Goal: Task Accomplishment & Management: Use online tool/utility

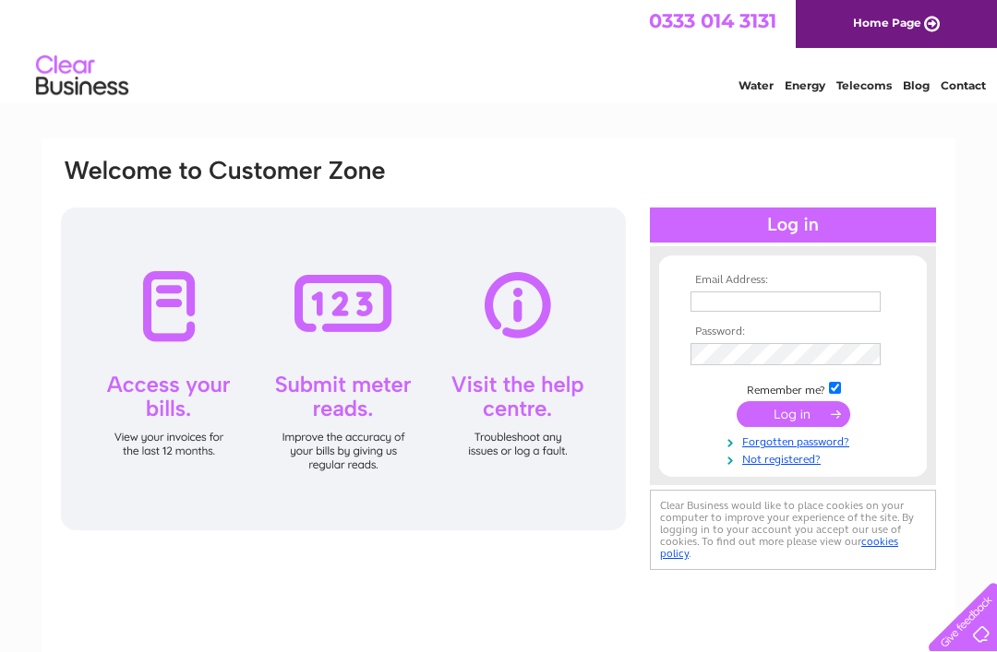
click at [717, 293] on input "text" at bounding box center [785, 302] width 190 height 20
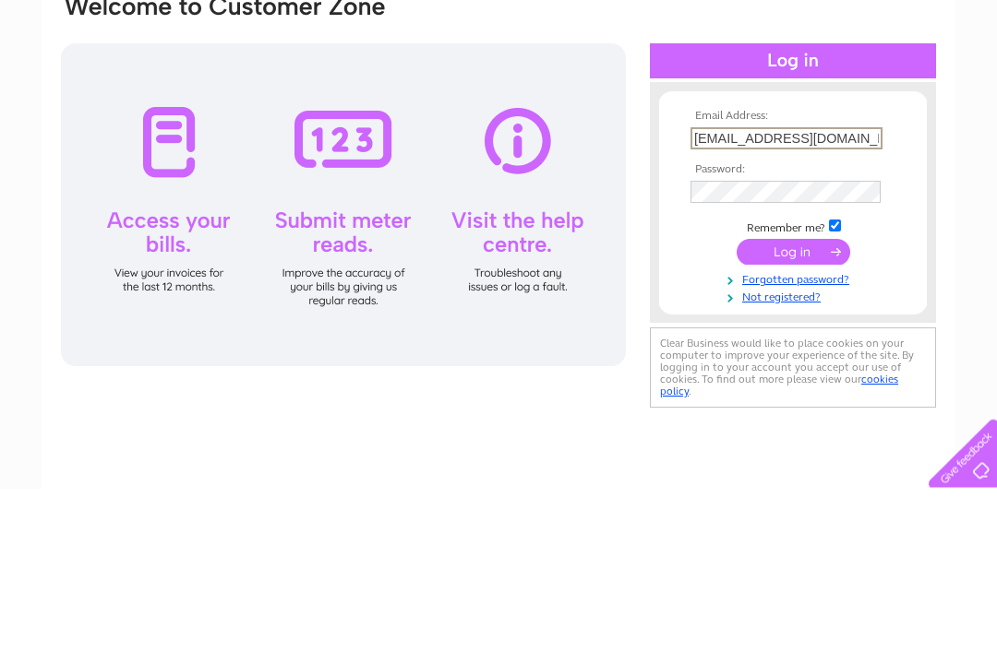
type input "[EMAIL_ADDRESS][DOMAIN_NAME]"
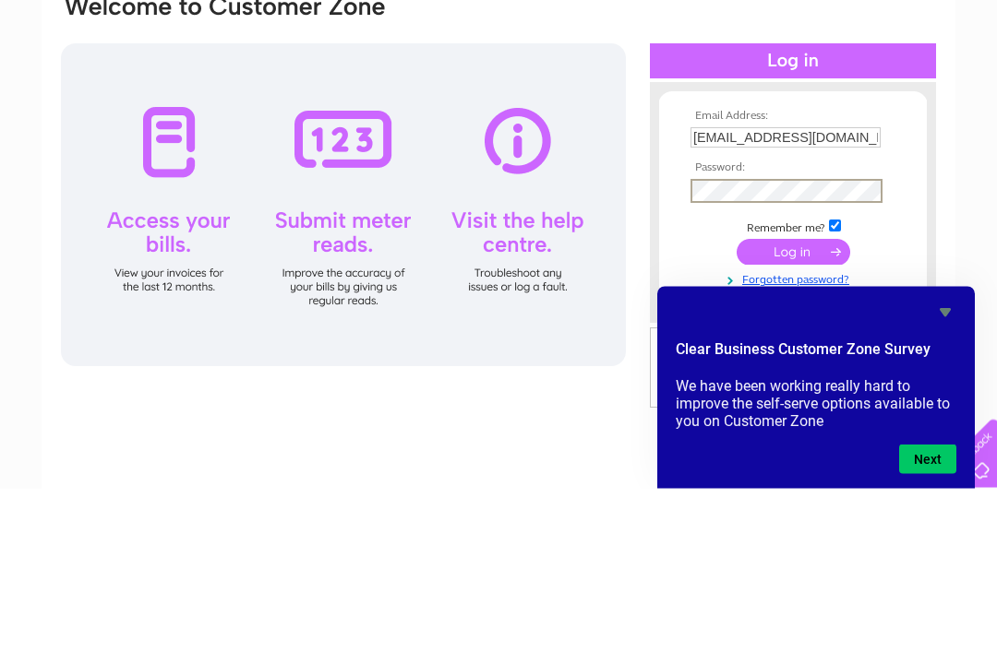
click at [796, 403] on input "submit" at bounding box center [793, 416] width 114 height 26
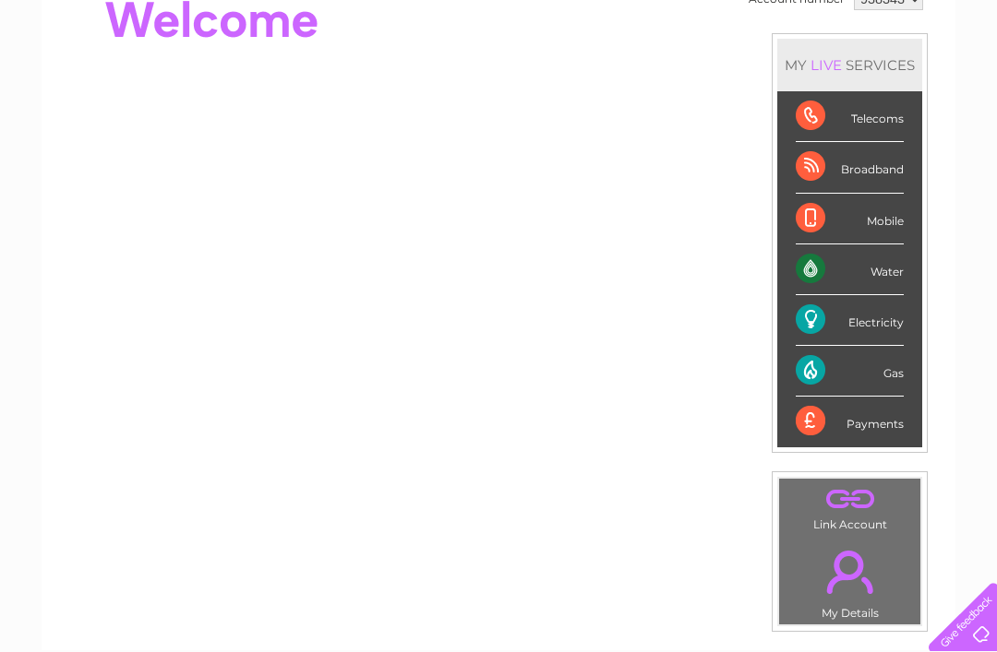
scroll to position [199, 0]
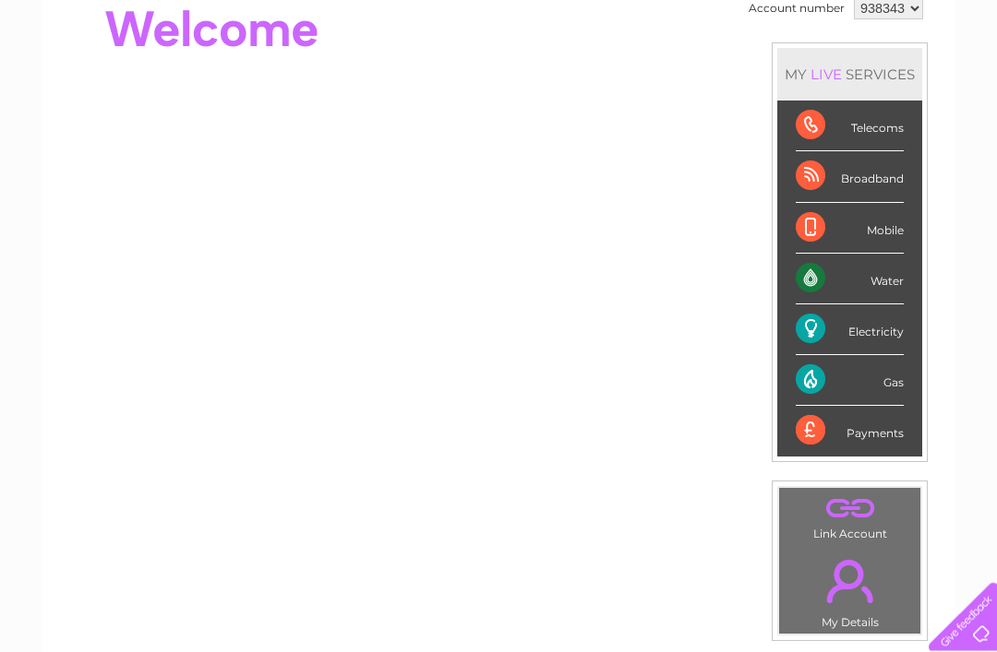
click at [886, 272] on div "Water" at bounding box center [850, 280] width 108 height 51
click at [887, 274] on div "Water" at bounding box center [850, 280] width 108 height 51
click at [904, 280] on div "Water" at bounding box center [850, 280] width 108 height 51
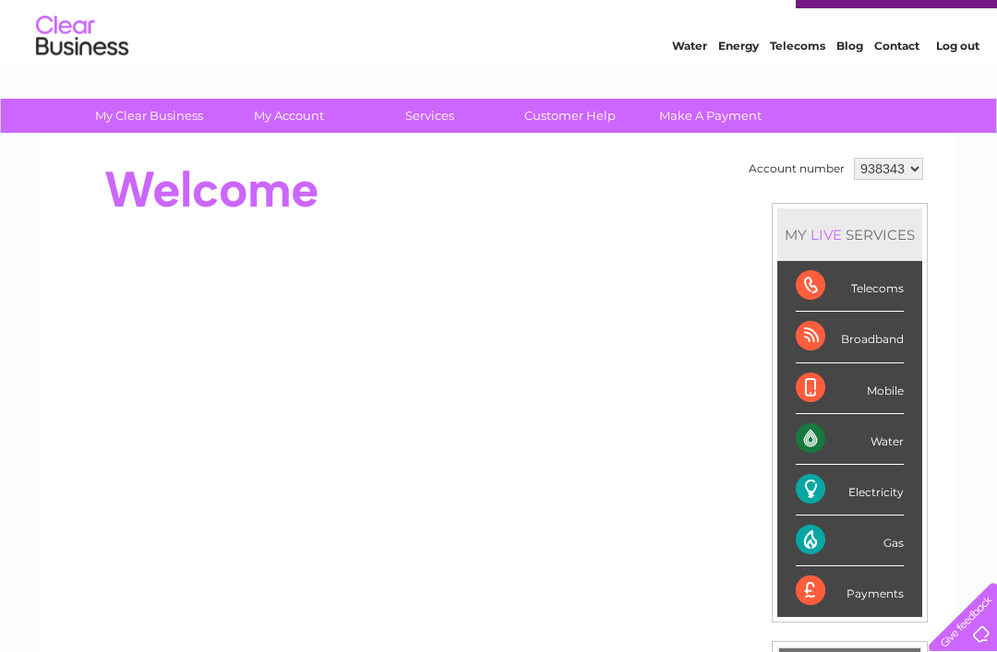
scroll to position [26, 0]
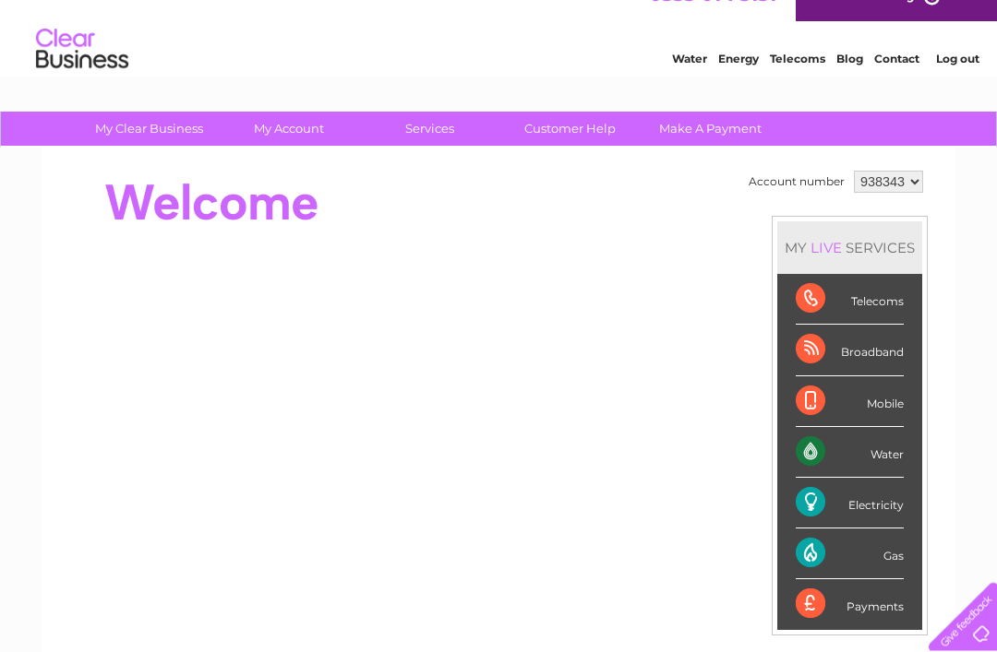
click at [688, 57] on link "Water" at bounding box center [689, 60] width 35 height 14
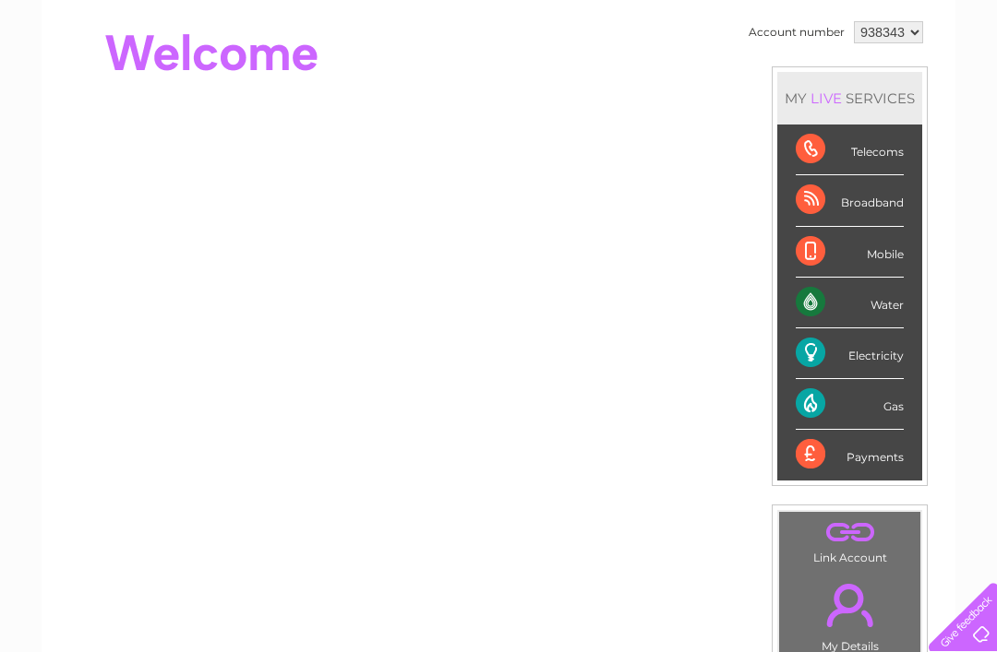
scroll to position [169, 0]
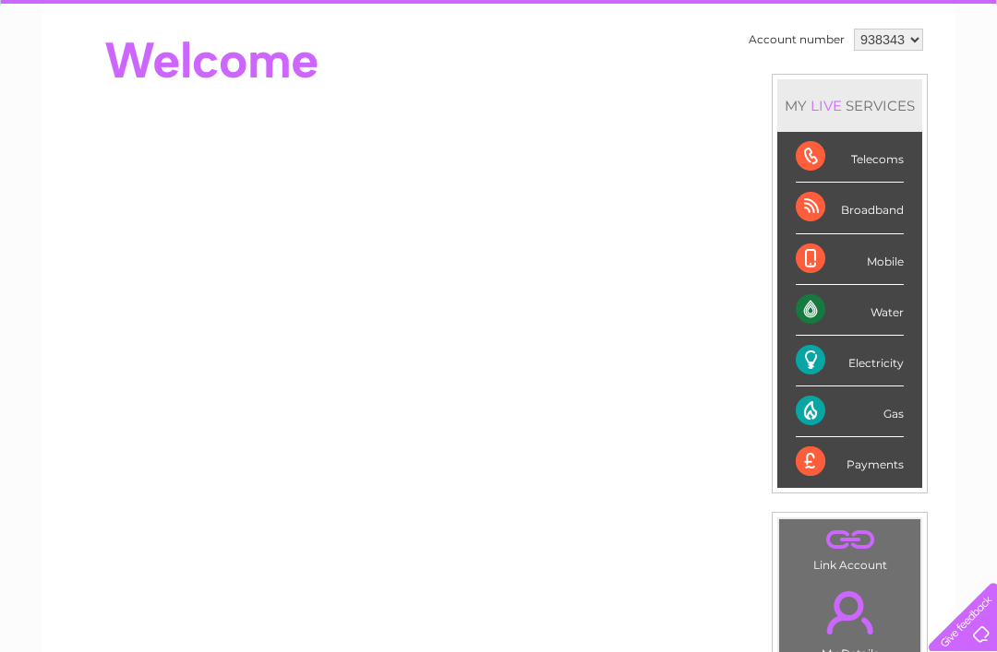
click at [875, 311] on div "Water" at bounding box center [850, 310] width 108 height 51
click at [895, 365] on div "Electricity" at bounding box center [850, 361] width 108 height 51
click at [894, 415] on div "Gas" at bounding box center [850, 412] width 108 height 51
click at [858, 105] on div "MY LIVE SERVICES" at bounding box center [849, 105] width 145 height 53
click at [833, 110] on div "LIVE" at bounding box center [826, 106] width 39 height 18
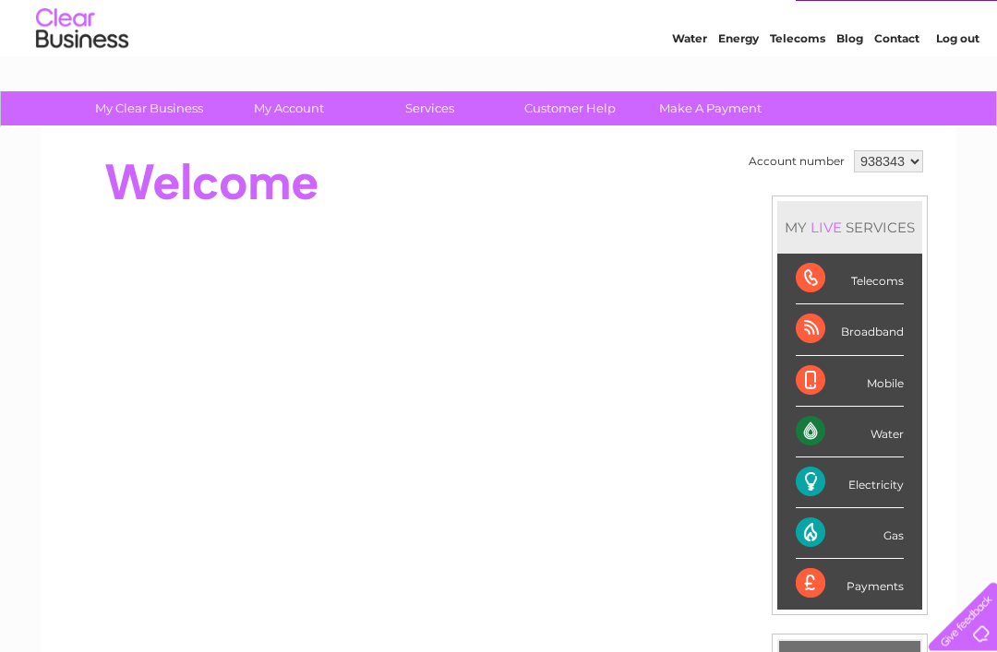
scroll to position [47, 0]
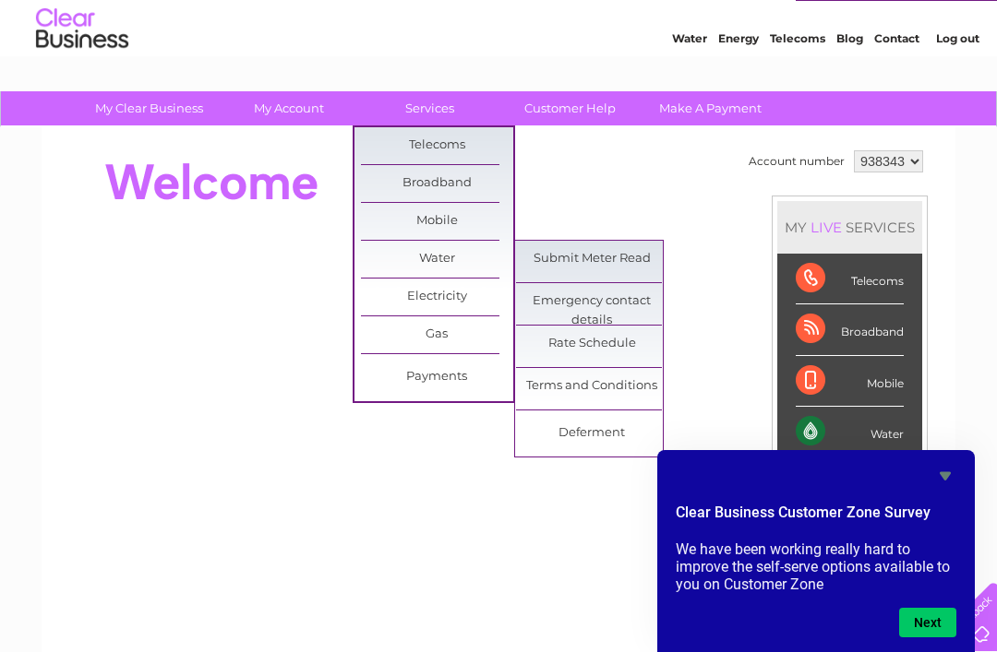
click at [625, 254] on link "Submit Meter Read" at bounding box center [592, 259] width 152 height 37
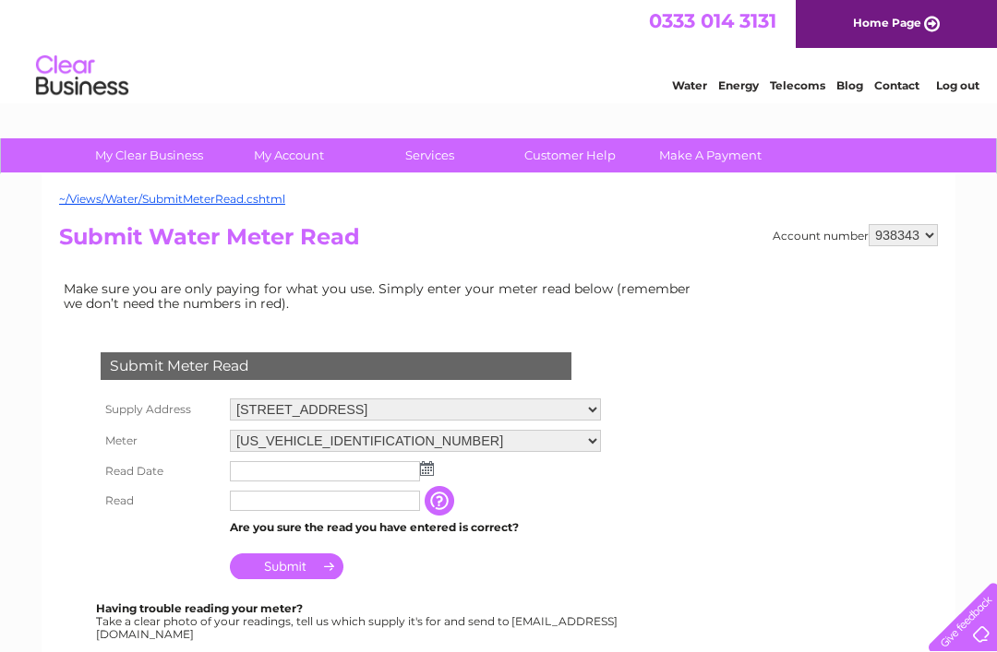
click at [422, 472] on img at bounding box center [427, 468] width 14 height 15
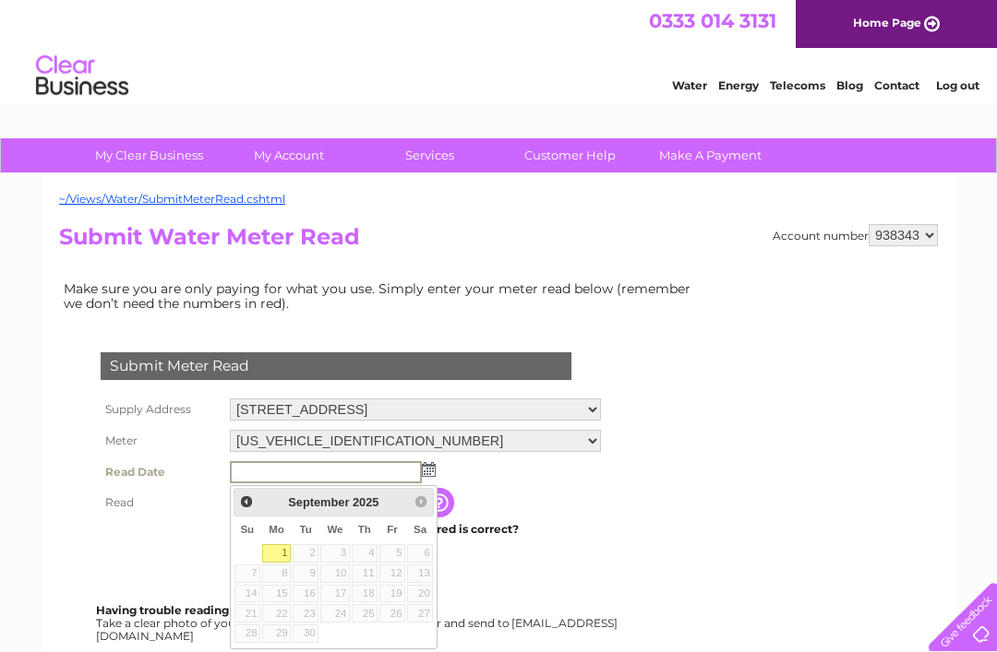
click at [281, 549] on link "1" at bounding box center [276, 554] width 29 height 18
type input "2025/09/01"
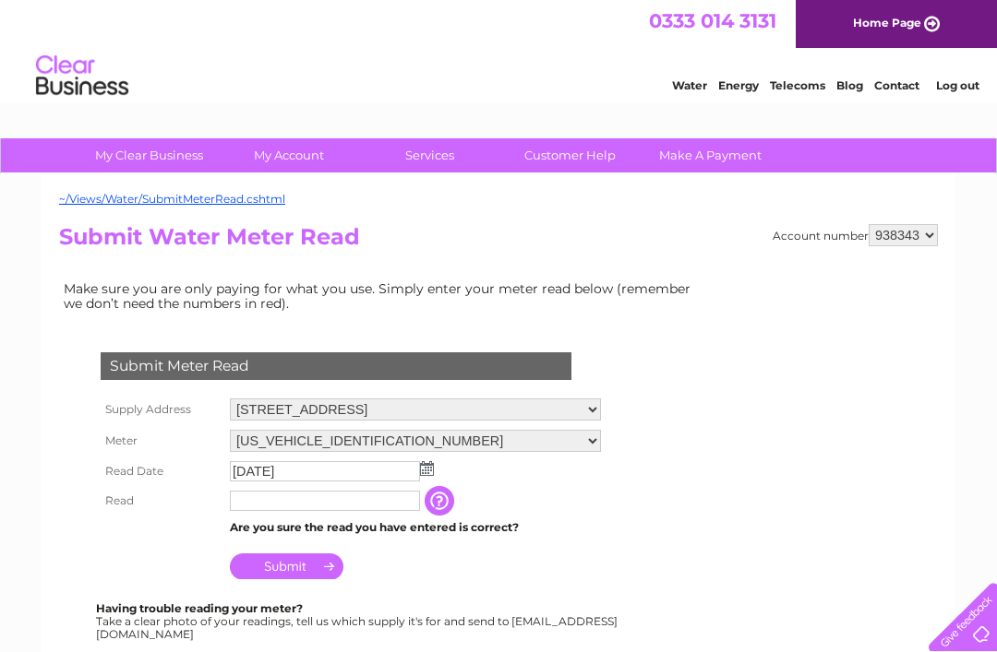
click at [289, 497] on input "text" at bounding box center [325, 501] width 190 height 20
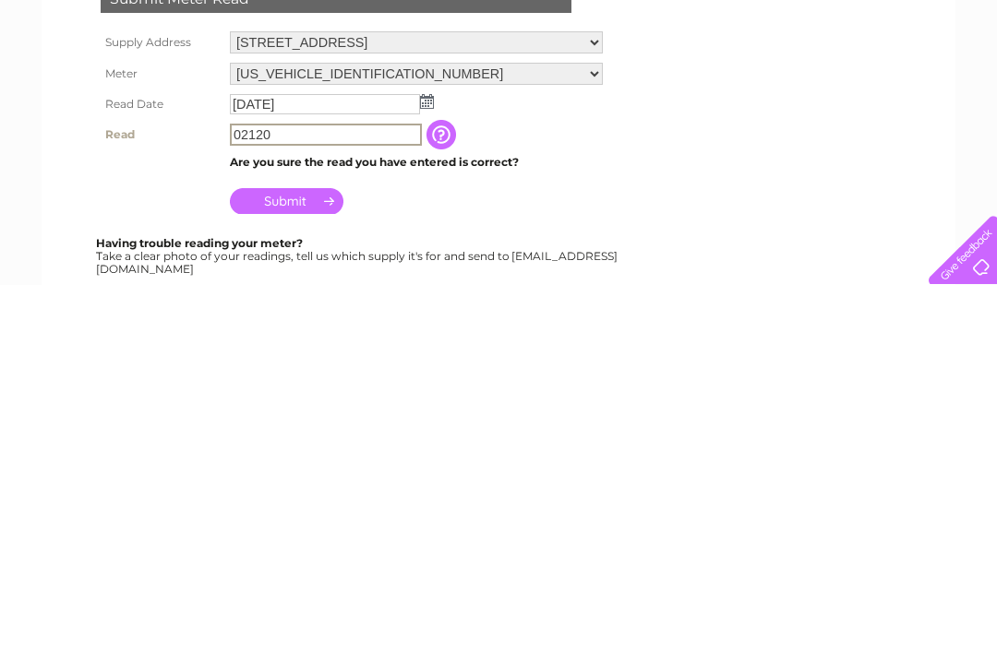
type input "02120"
click at [307, 556] on input "Submit" at bounding box center [287, 569] width 114 height 26
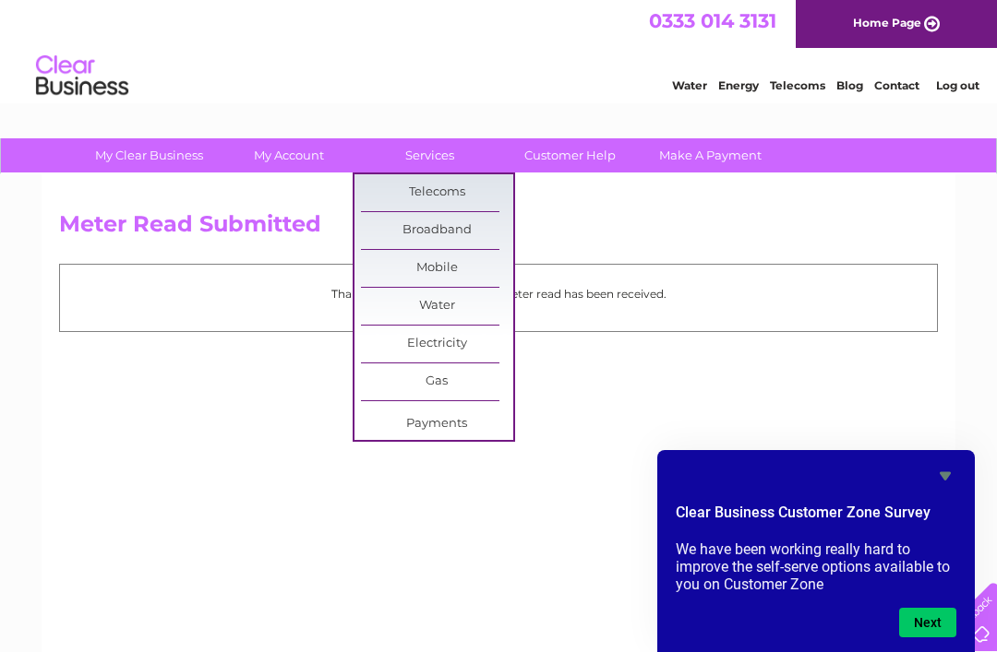
click at [537, 646] on div "Meter Read Submitted Thank you for your time, your meter read has been received." at bounding box center [499, 432] width 914 height 517
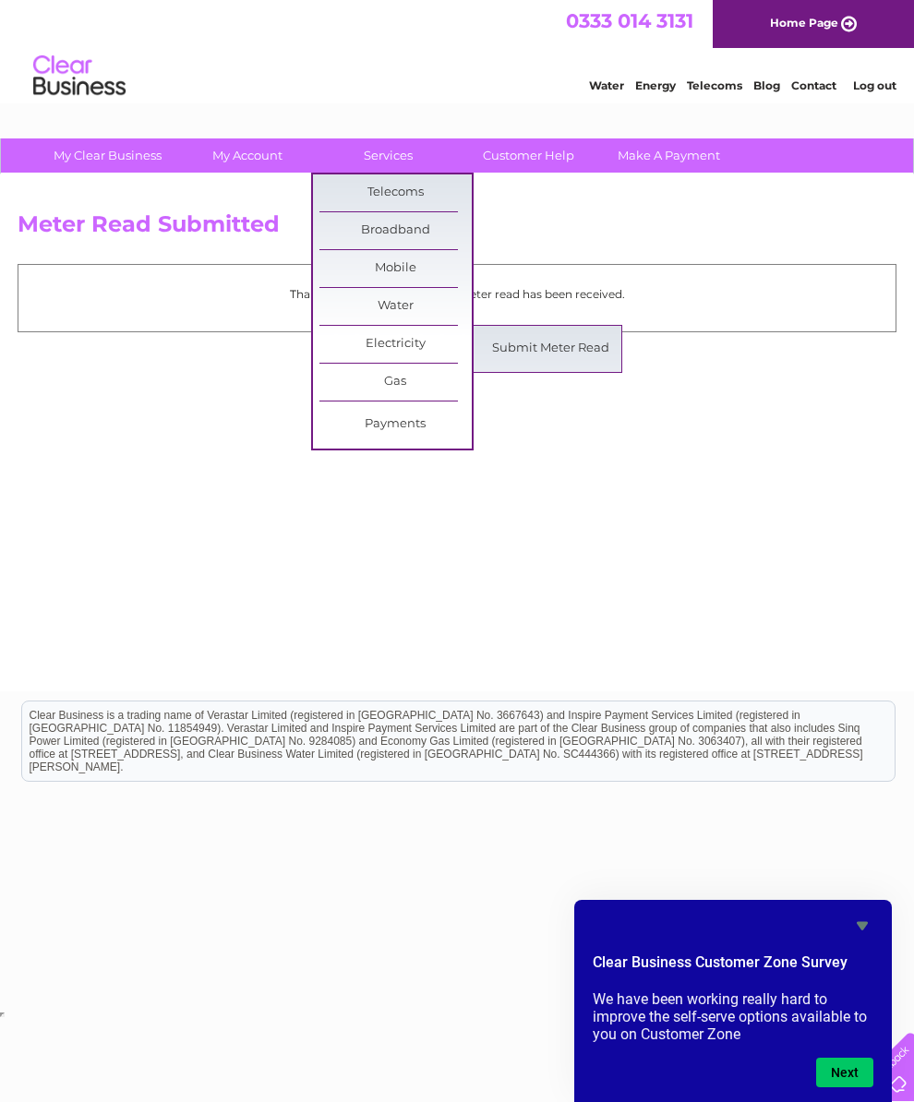
click at [394, 350] on link "Electricity" at bounding box center [395, 344] width 152 height 37
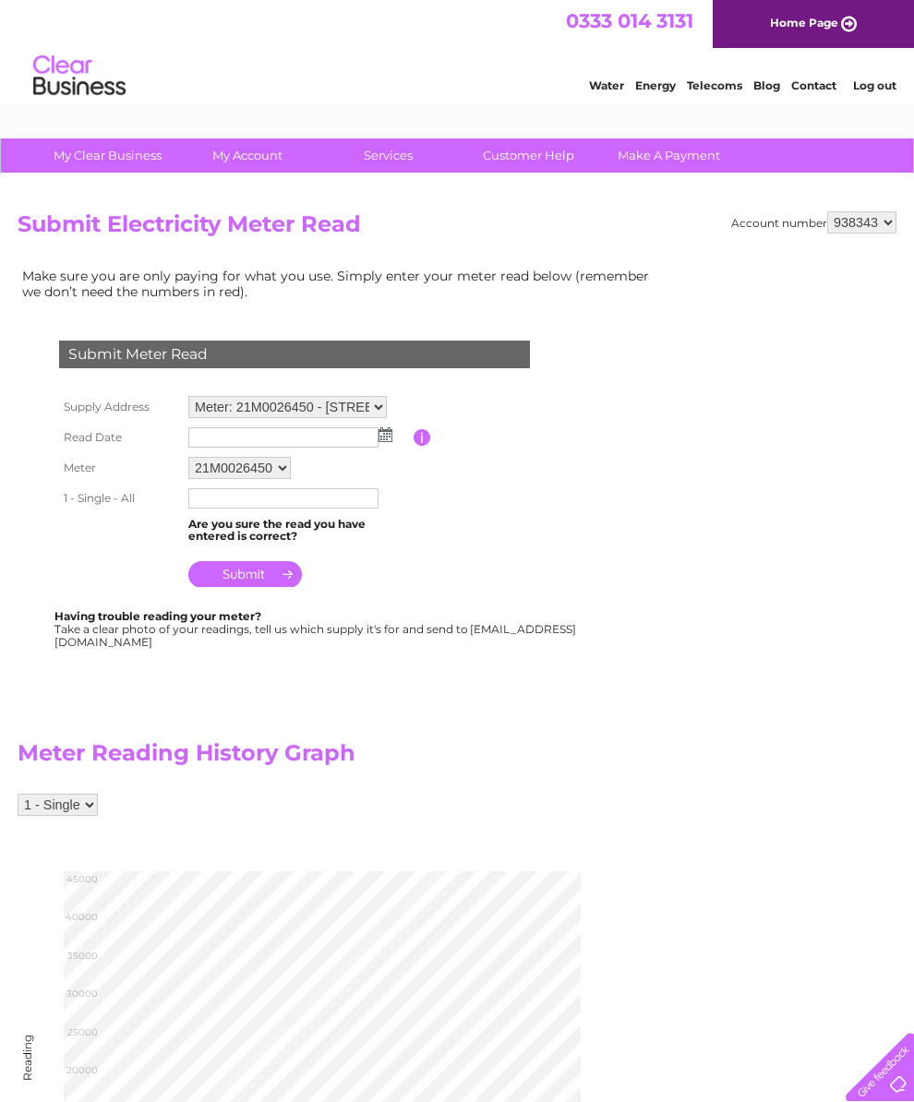
click at [390, 437] on img at bounding box center [385, 434] width 14 height 15
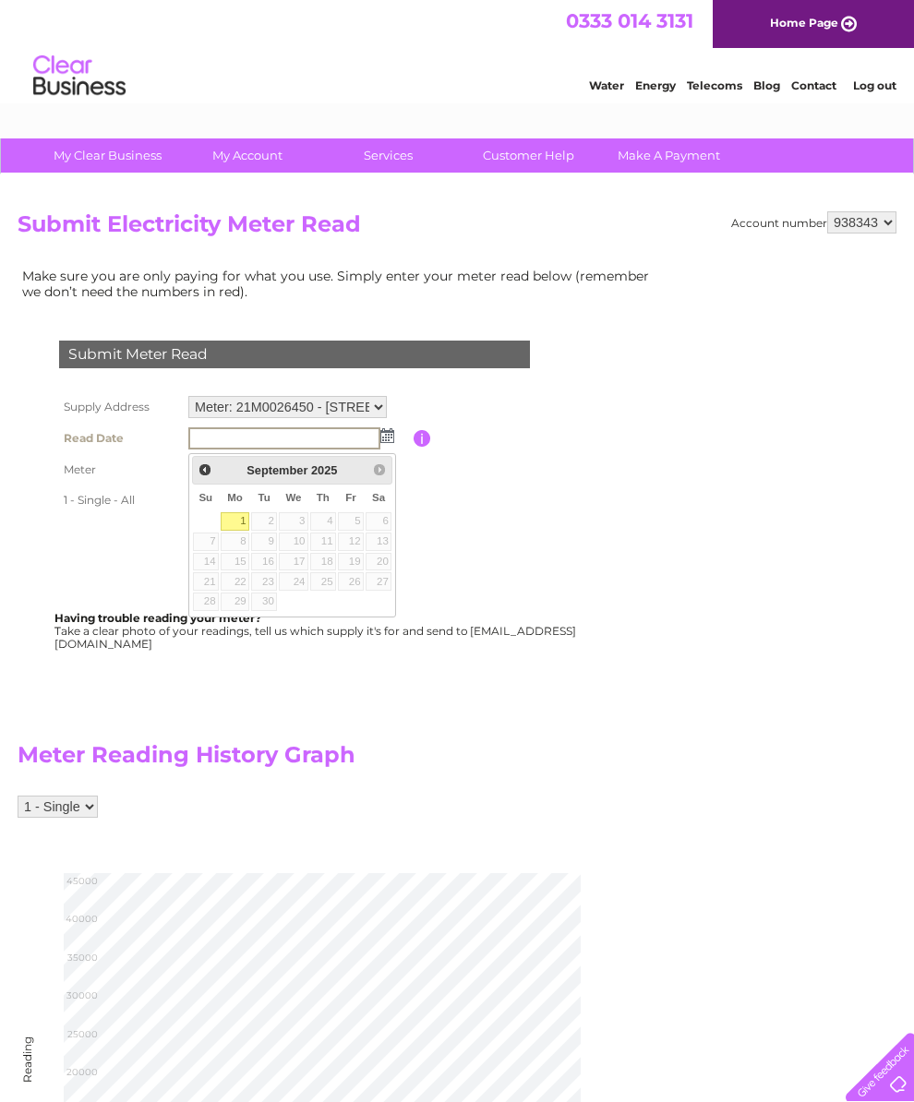
click at [237, 514] on link "1" at bounding box center [235, 521] width 29 height 18
type input "[DATE]"
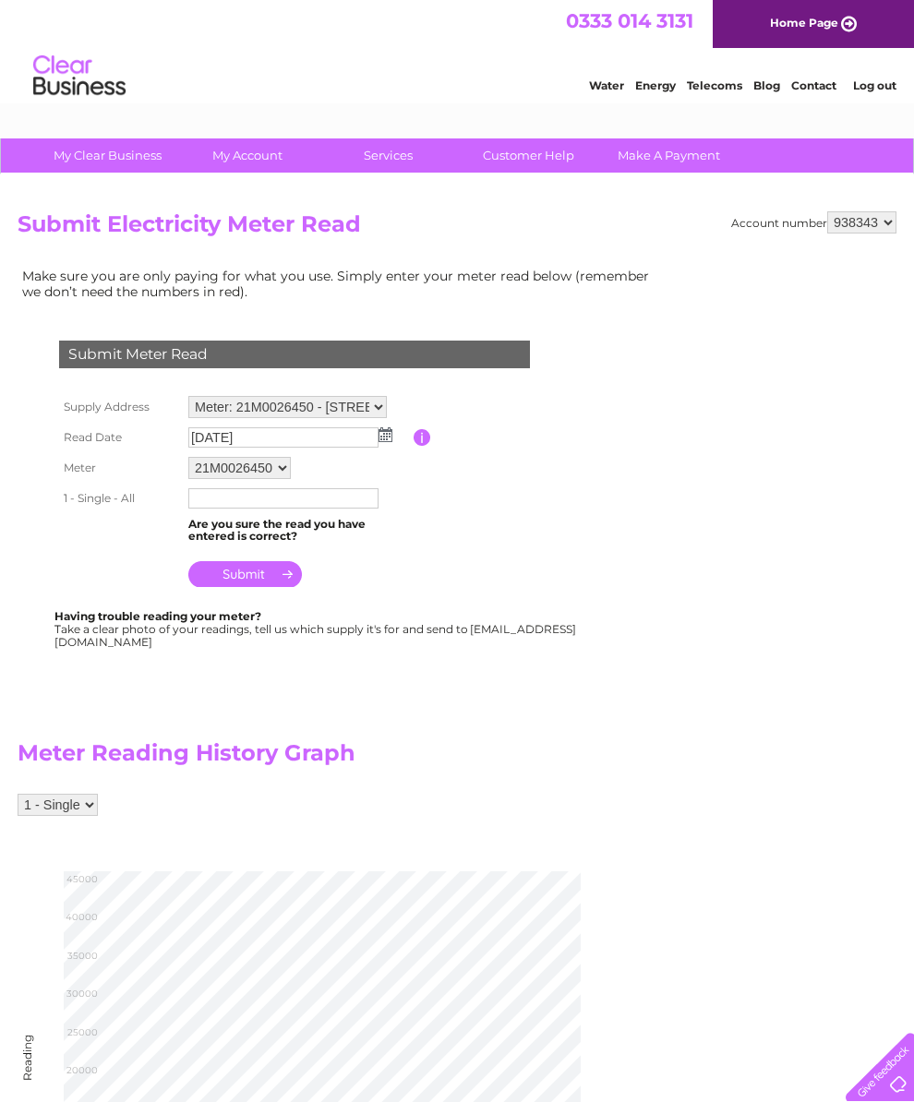
click at [212, 501] on input "text" at bounding box center [283, 498] width 190 height 20
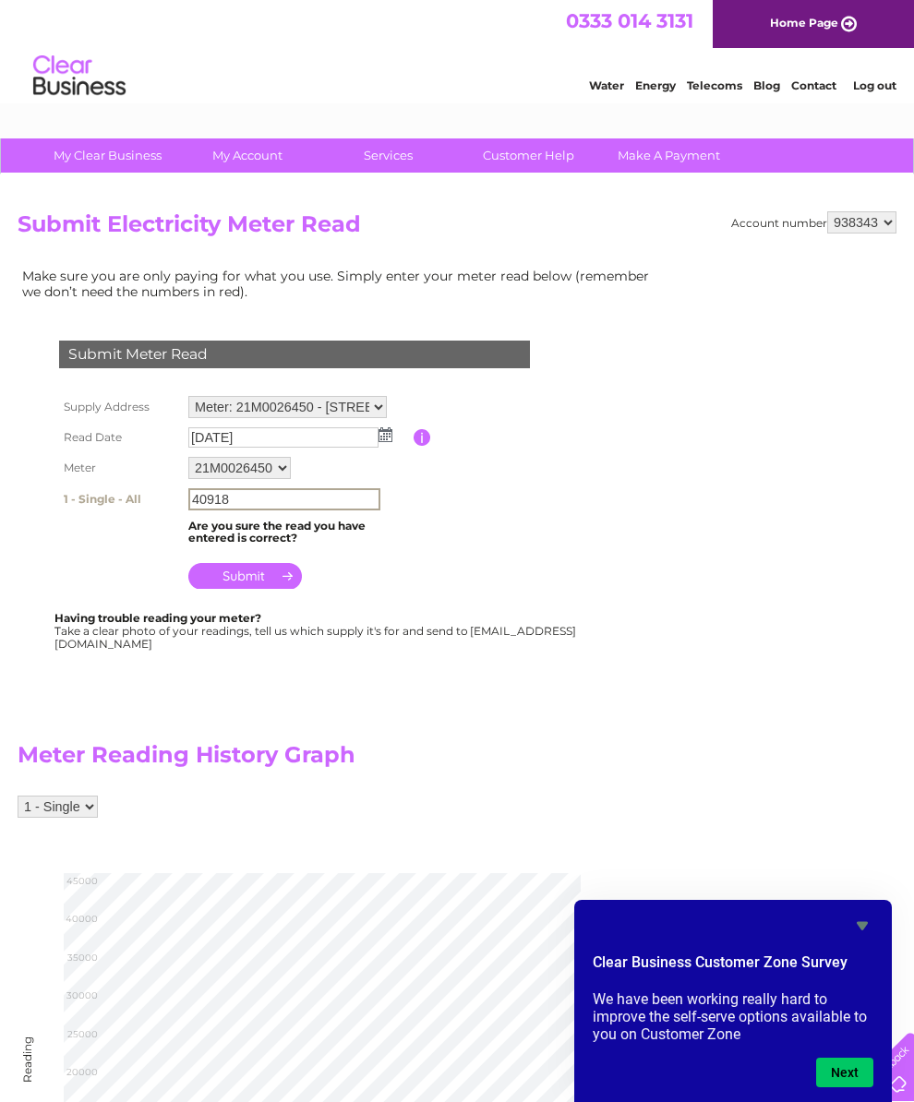
type input "40918"
click at [251, 589] on input "submit" at bounding box center [245, 576] width 114 height 26
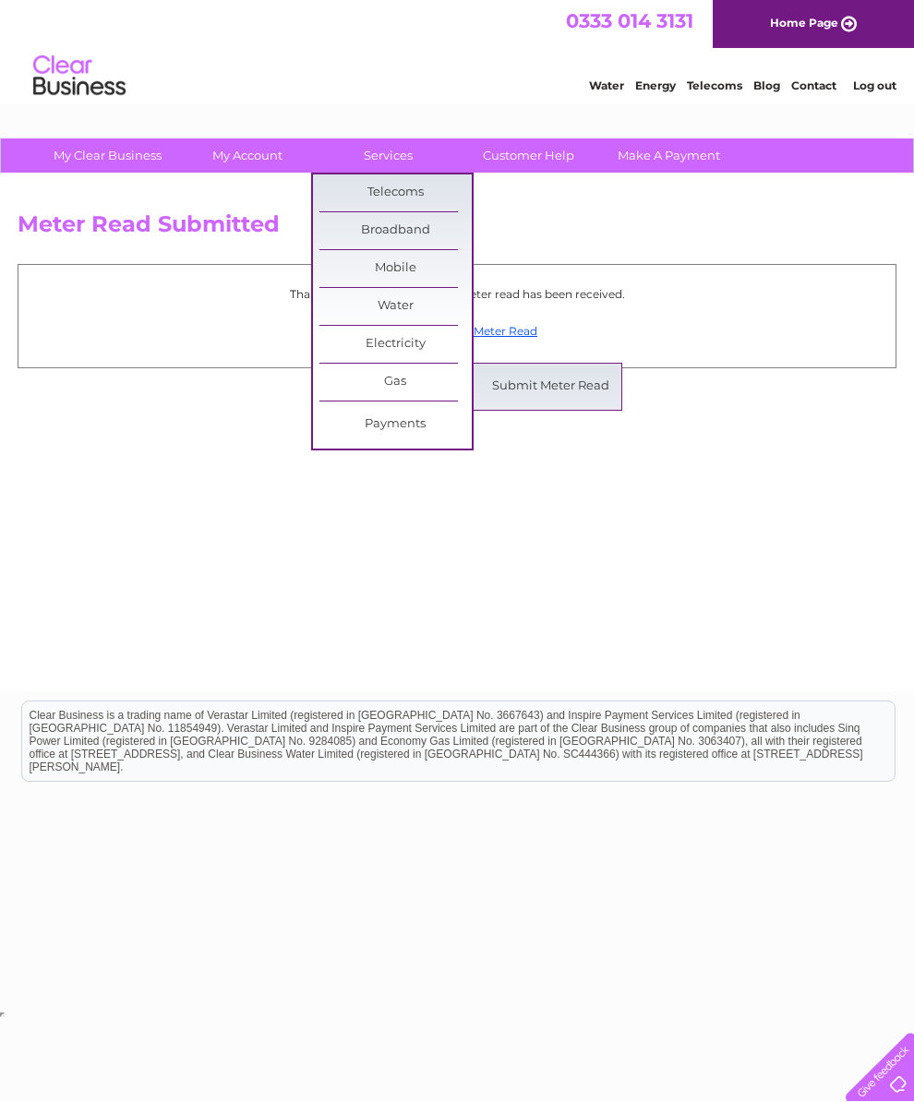
click at [557, 381] on link "Submit Meter Read" at bounding box center [550, 386] width 152 height 37
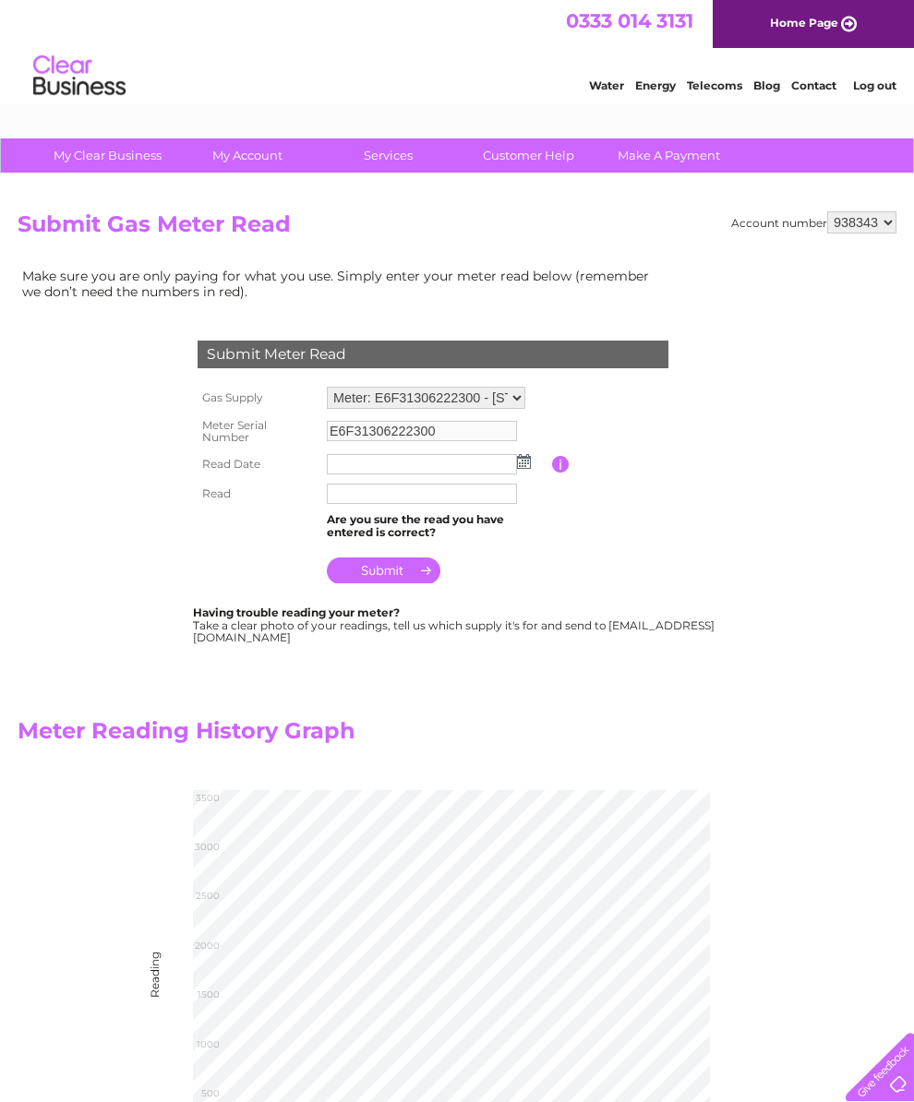
click at [519, 462] on img at bounding box center [524, 461] width 14 height 15
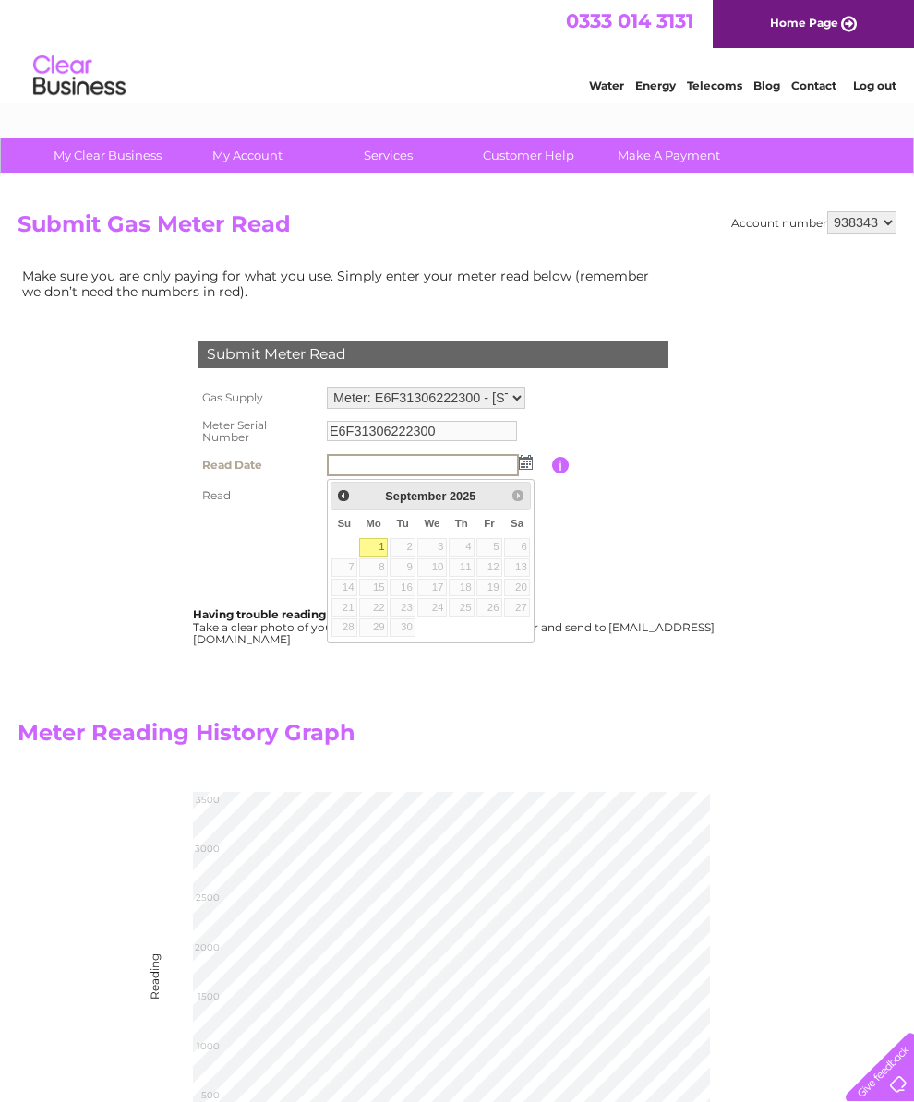
click at [377, 549] on link "1" at bounding box center [373, 547] width 29 height 18
type input "[DATE]"
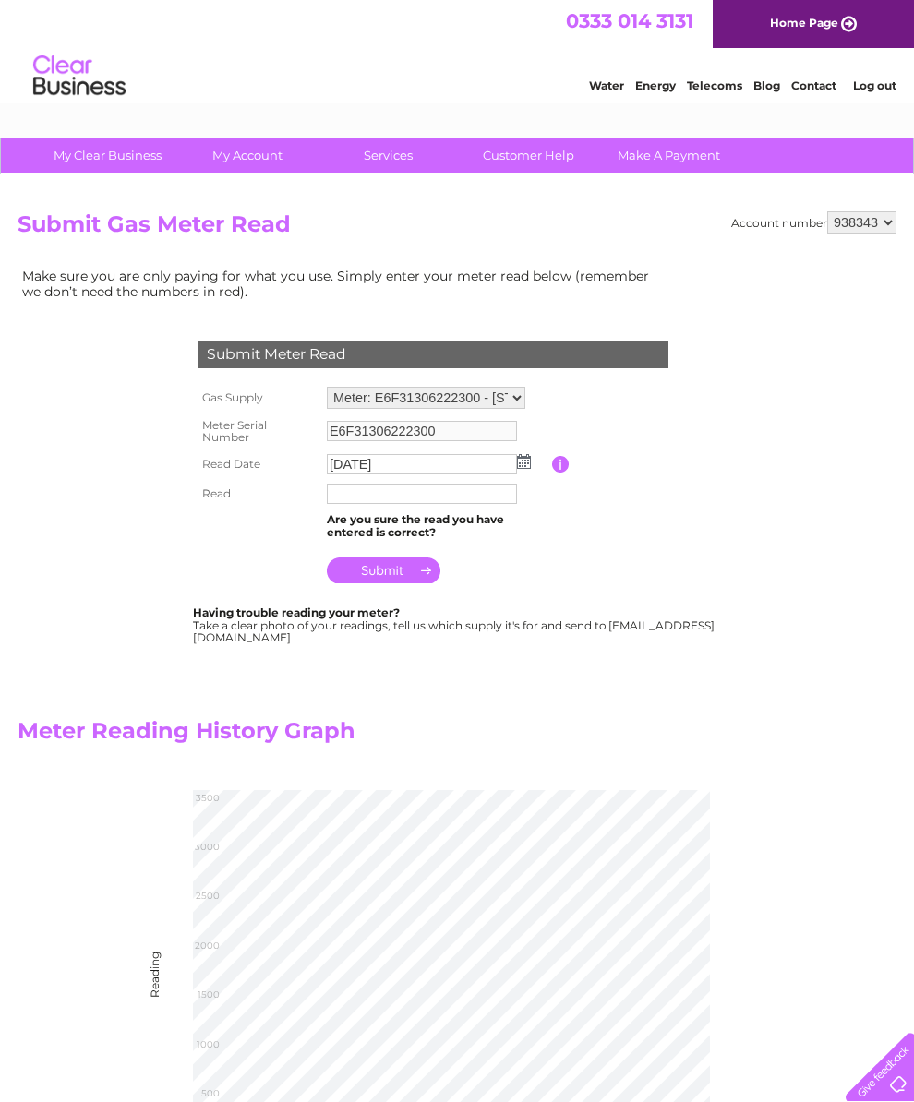
click at [351, 504] on input "text" at bounding box center [422, 494] width 190 height 20
type input "123"
click at [409, 585] on input "submit" at bounding box center [384, 572] width 114 height 26
